Goal: Transaction & Acquisition: Purchase product/service

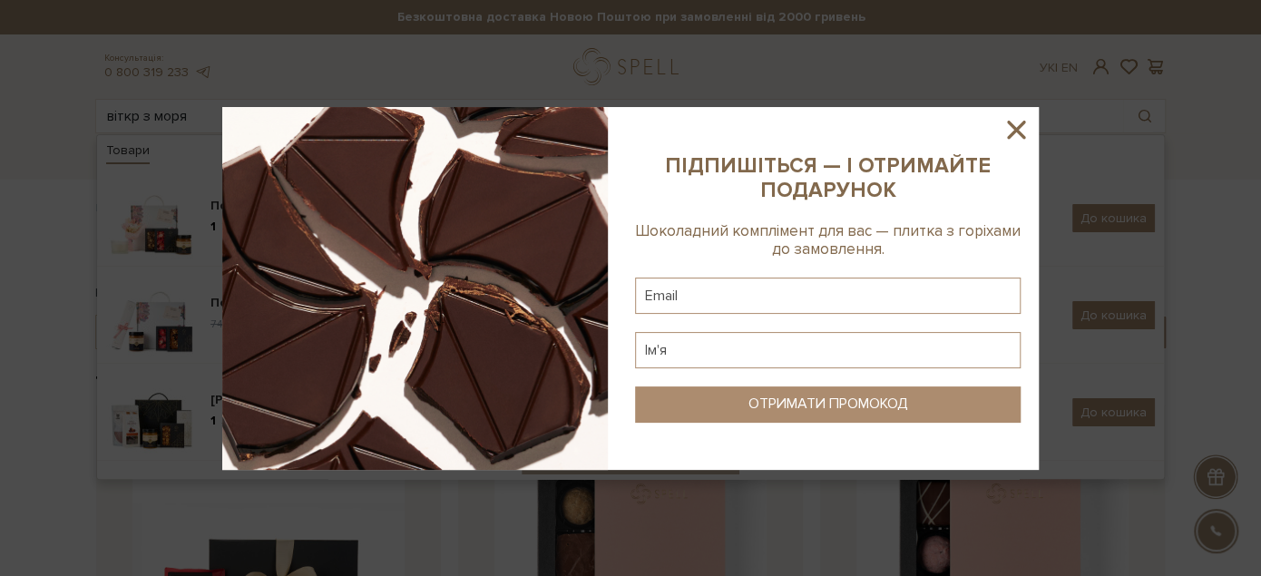
type input "віткр з моря"
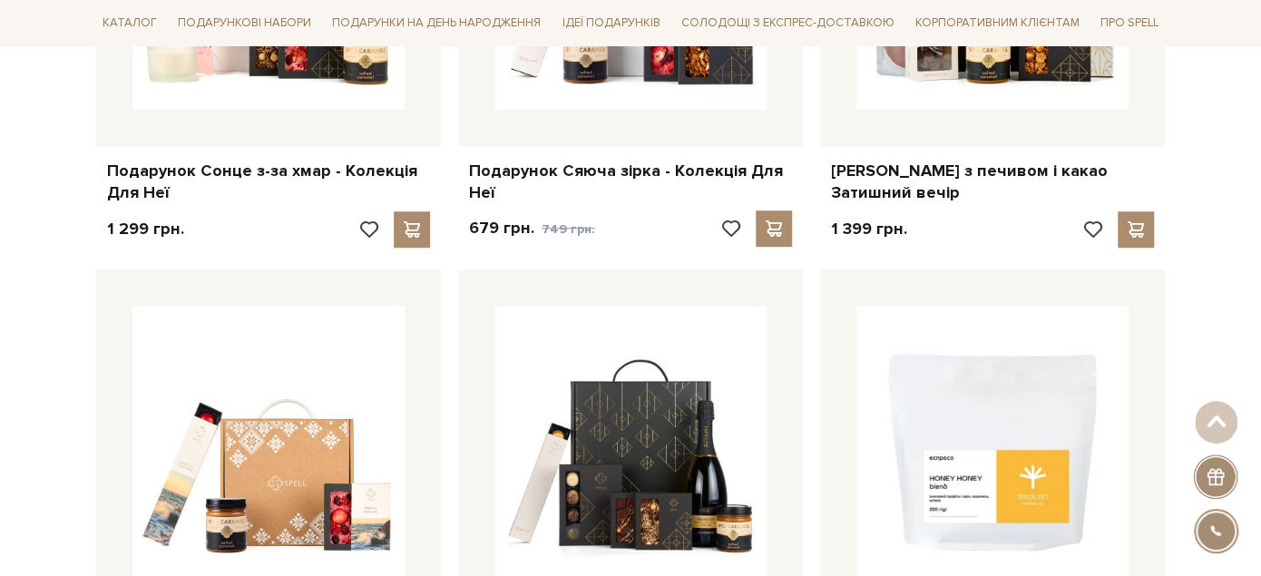
scroll to position [705, 0]
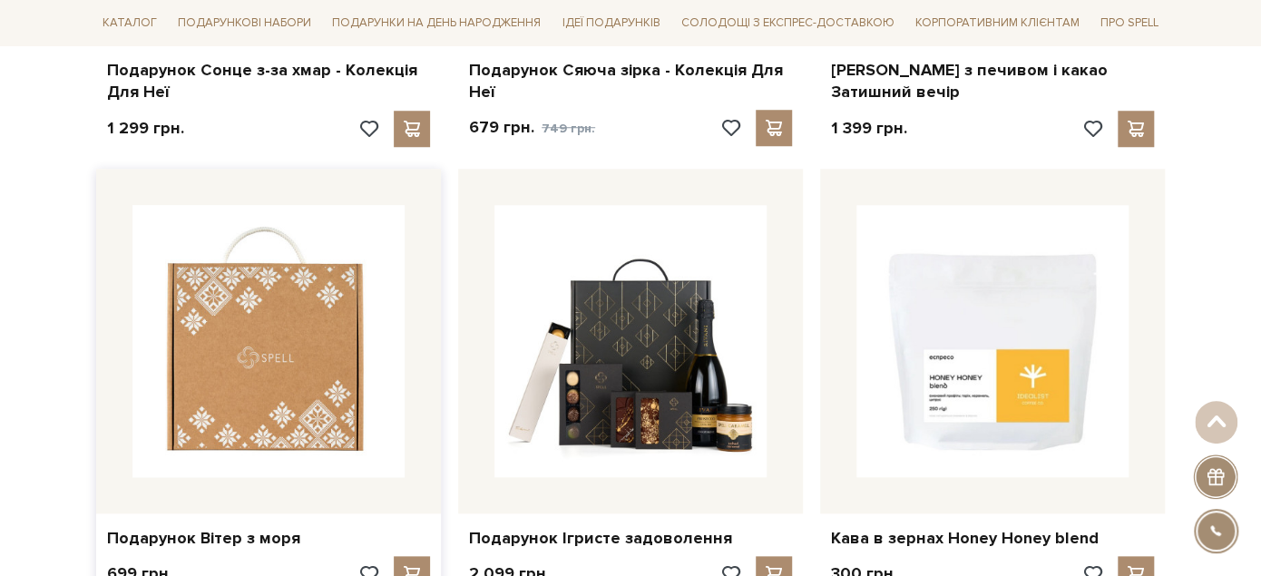
click at [291, 395] on img at bounding box center [268, 341] width 272 height 272
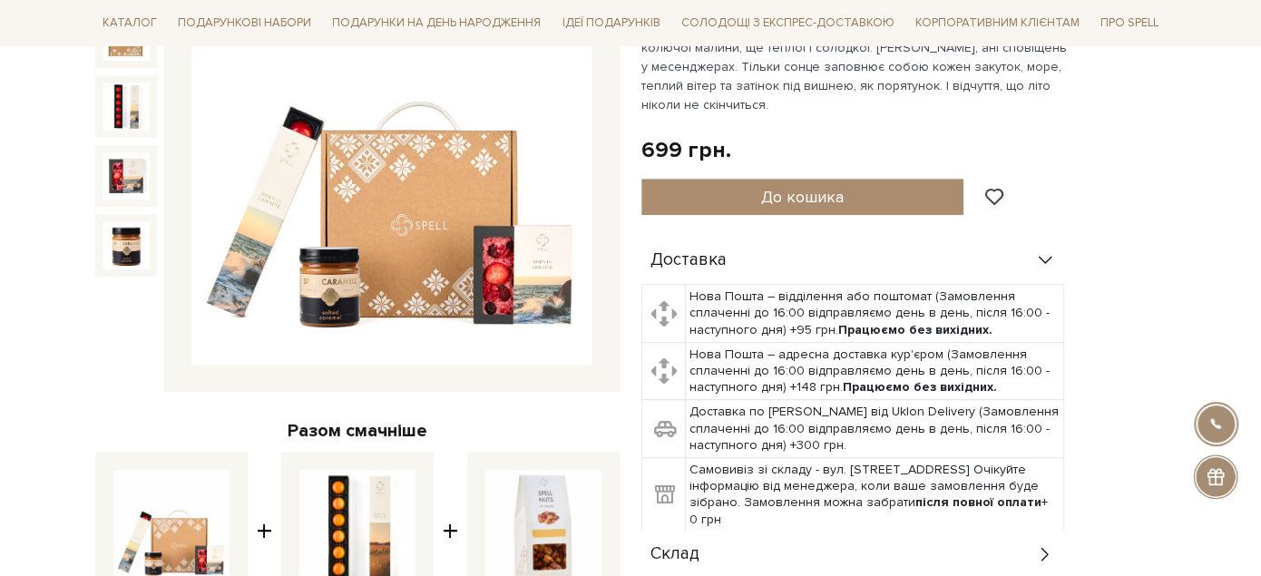
scroll to position [403, 0]
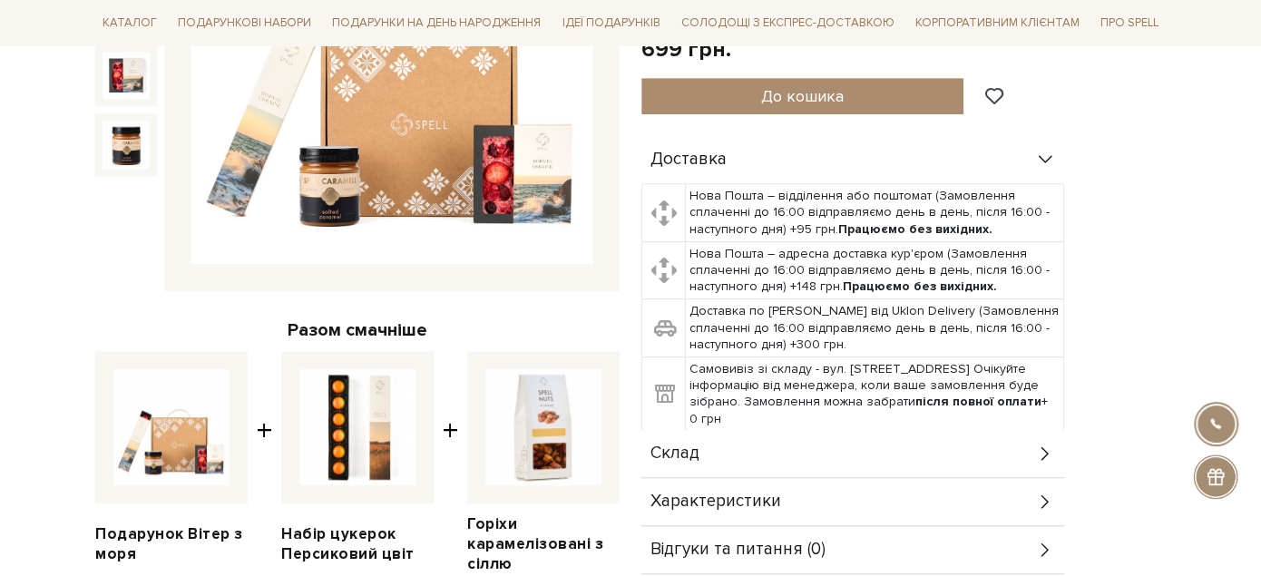
click at [796, 456] on div "Склад" at bounding box center [852, 453] width 423 height 47
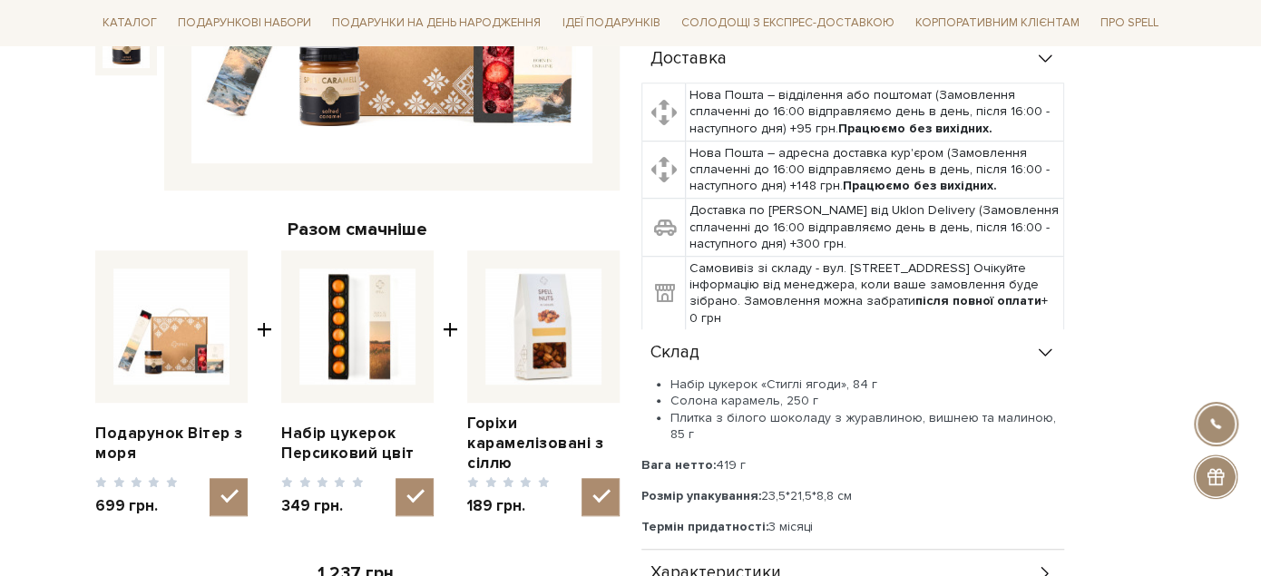
scroll to position [0, 0]
